Goal: Download file/media

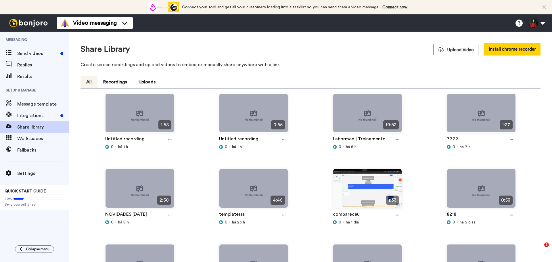
click at [166, 140] on div at bounding box center [170, 139] width 9 height 9
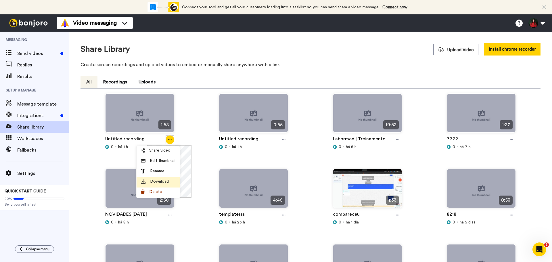
click at [169, 180] on div "Download" at bounding box center [158, 182] width 35 height 6
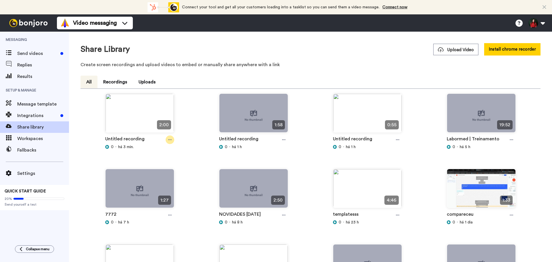
click at [169, 143] on div at bounding box center [170, 139] width 9 height 9
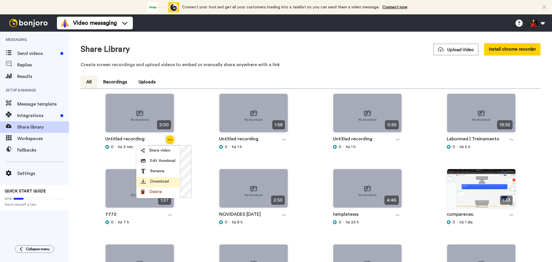
click at [165, 180] on span "Download" at bounding box center [159, 182] width 19 height 6
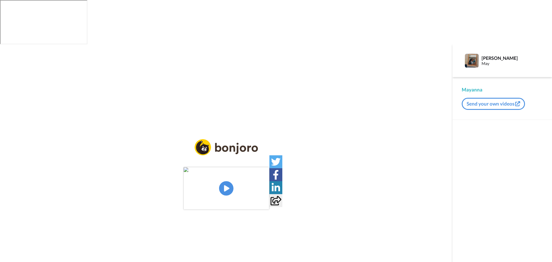
click at [218, 167] on img at bounding box center [226, 188] width 86 height 43
click at [225, 167] on video at bounding box center [226, 188] width 86 height 43
click at [228, 167] on div "CC Play/Pause 0:00 / 5:55" at bounding box center [226, 188] width 86 height 43
click at [209, 167] on video at bounding box center [226, 188] width 86 height 43
drag, startPoint x: 226, startPoint y: 141, endPoint x: 184, endPoint y: 165, distance: 48.3
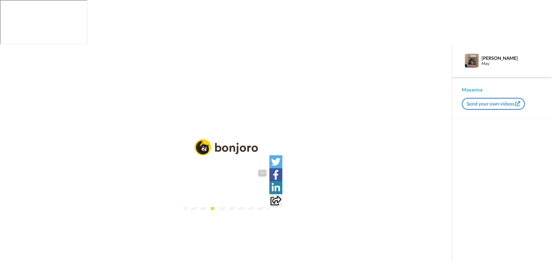
click at [222, 181] on icon at bounding box center [226, 188] width 15 height 15
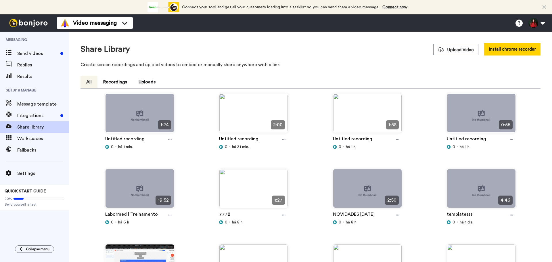
drag, startPoint x: 170, startPoint y: 140, endPoint x: 169, endPoint y: 145, distance: 4.9
click at [170, 140] on icon at bounding box center [169, 139] width 3 height 1
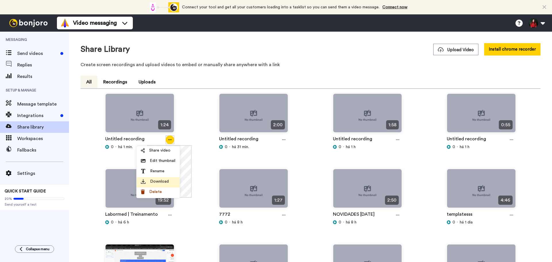
click at [155, 183] on span "Download" at bounding box center [159, 182] width 19 height 6
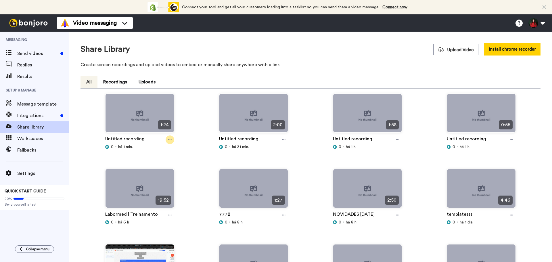
click at [171, 143] on div at bounding box center [170, 139] width 9 height 9
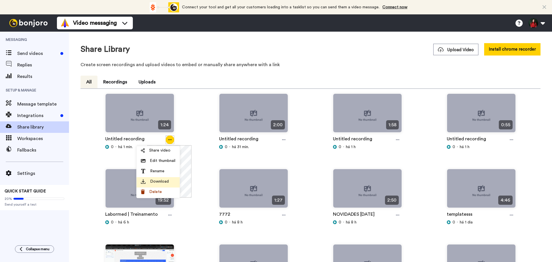
click at [163, 181] on span "Download" at bounding box center [159, 182] width 19 height 6
